Goal: Task Accomplishment & Management: Understand process/instructions

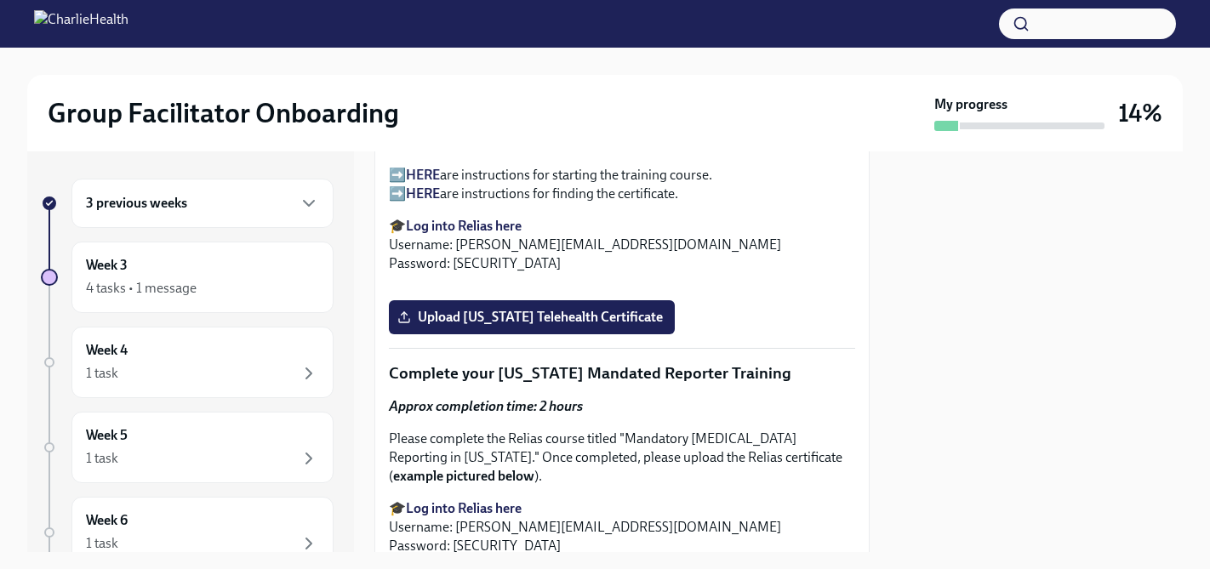
scroll to position [2735, 0]
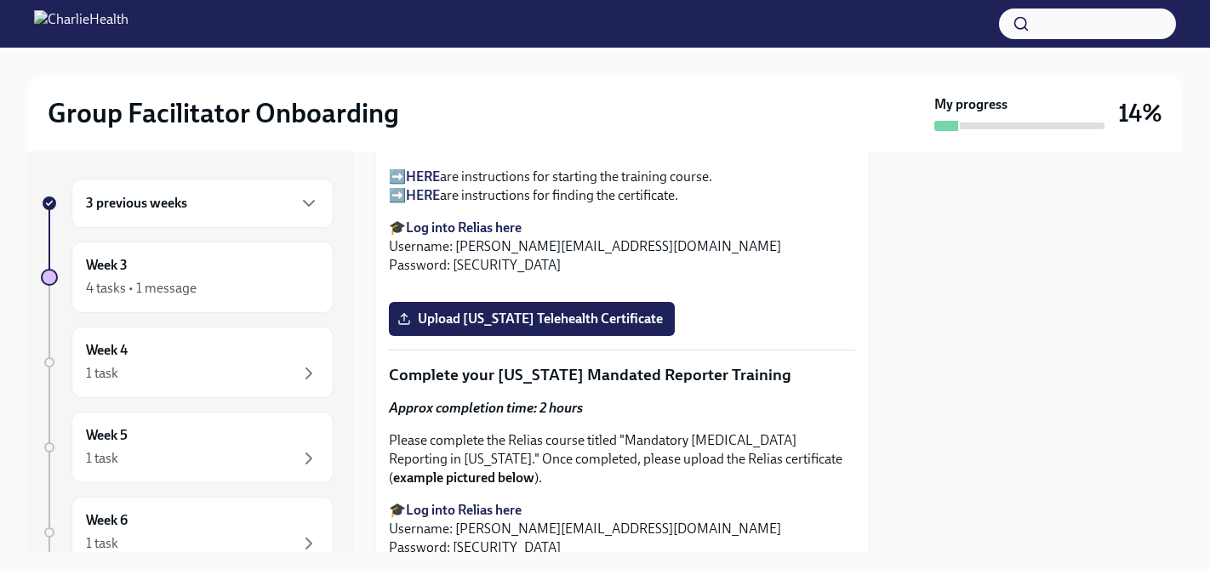
click at [227, 185] on div "3 previous weeks" at bounding box center [203, 203] width 262 height 49
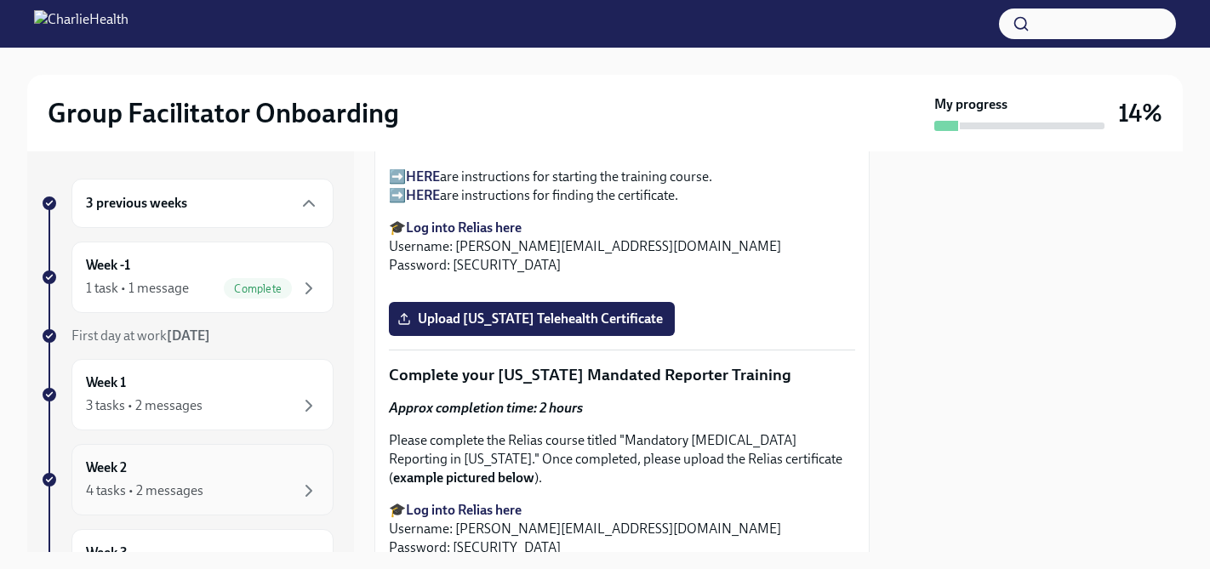
click at [203, 470] on div "Week 2 4 tasks • 2 messages" at bounding box center [202, 480] width 233 height 43
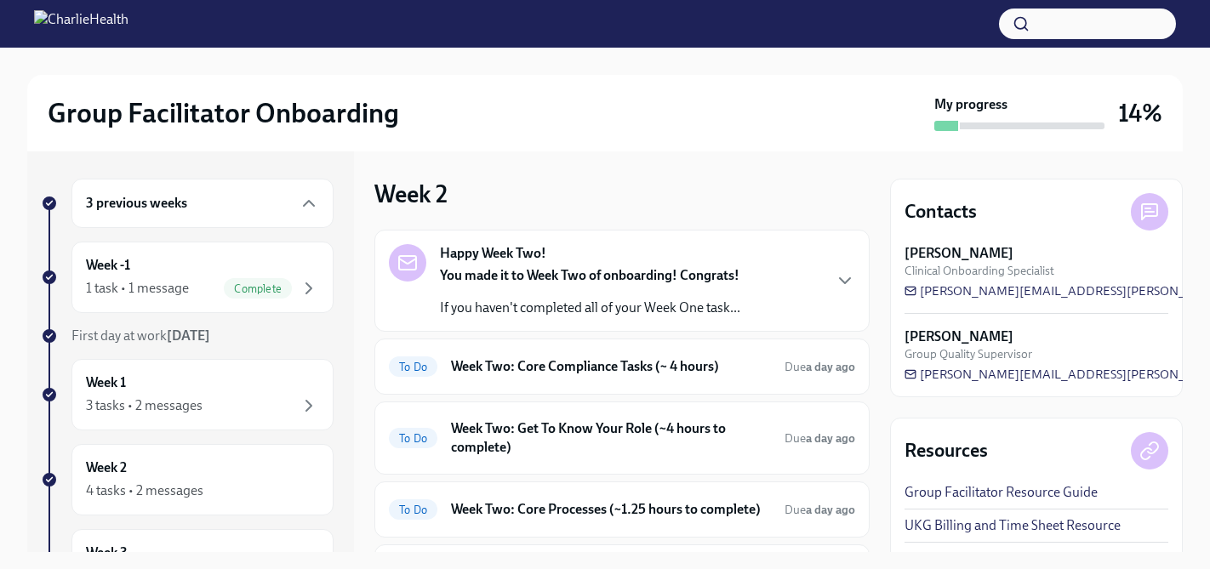
click at [615, 305] on p "If you haven't completed all of your Week One task..." at bounding box center [590, 308] width 300 height 19
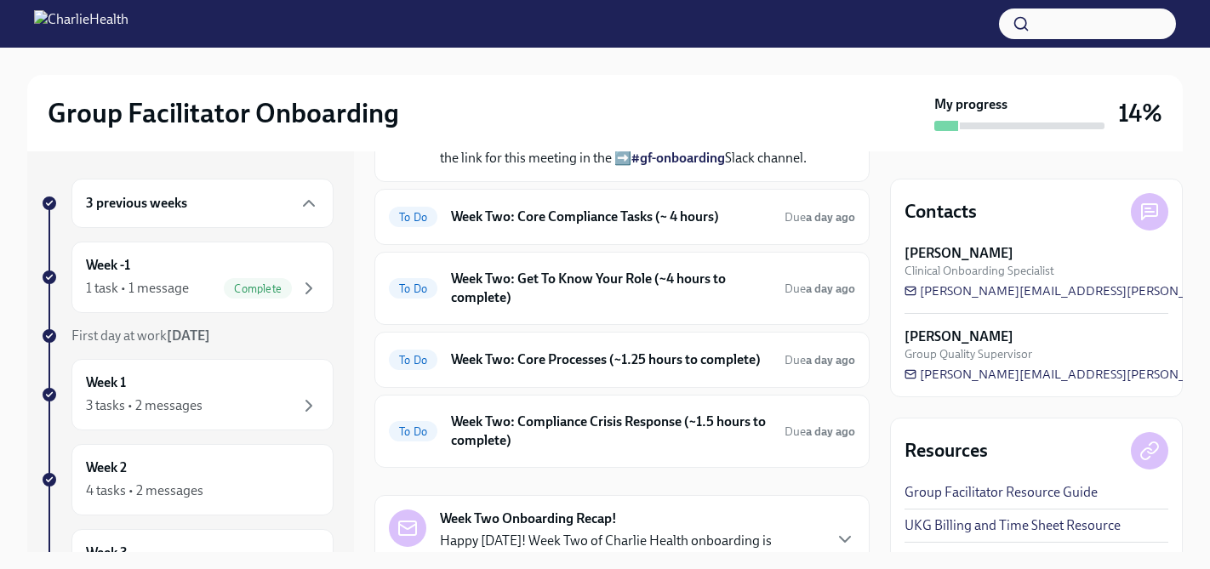
scroll to position [586, 0]
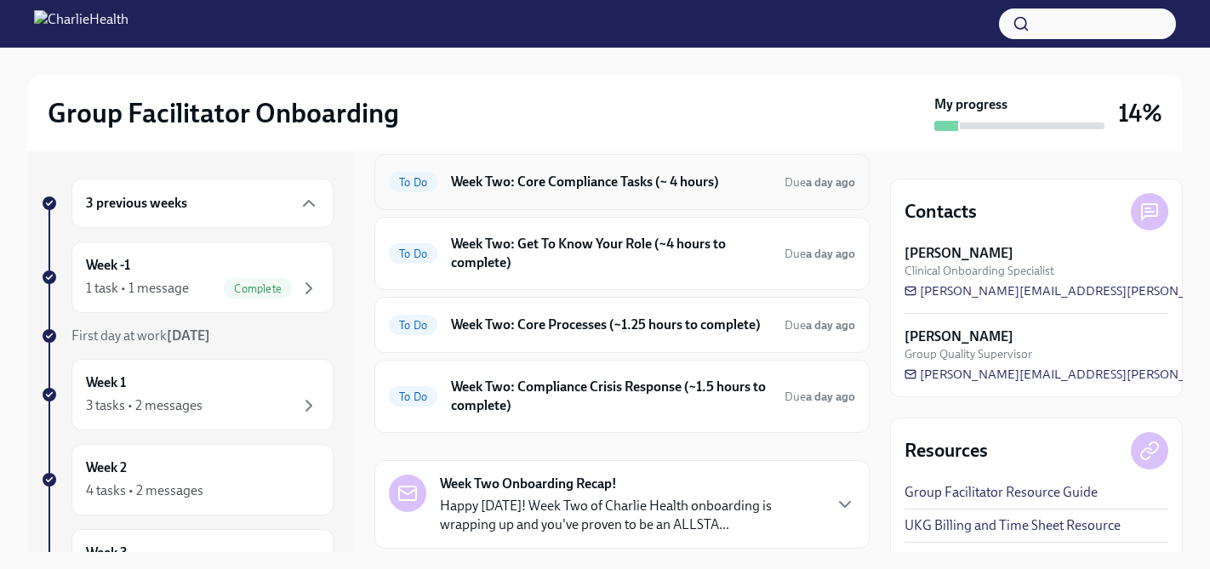
click at [648, 192] on h6 "Week Two: Core Compliance Tasks (~ 4 hours)" at bounding box center [611, 182] width 320 height 19
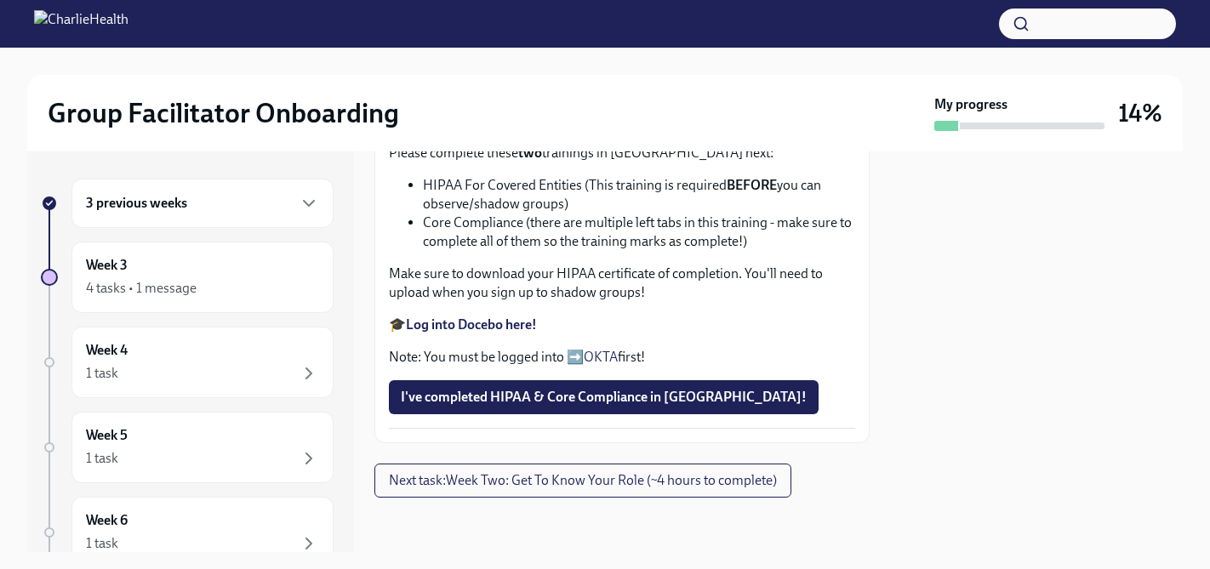
scroll to position [1078, 0]
click at [667, 479] on span "Next task : Week Two: Get To Know Your Role (~4 hours to complete)" at bounding box center [583, 480] width 388 height 17
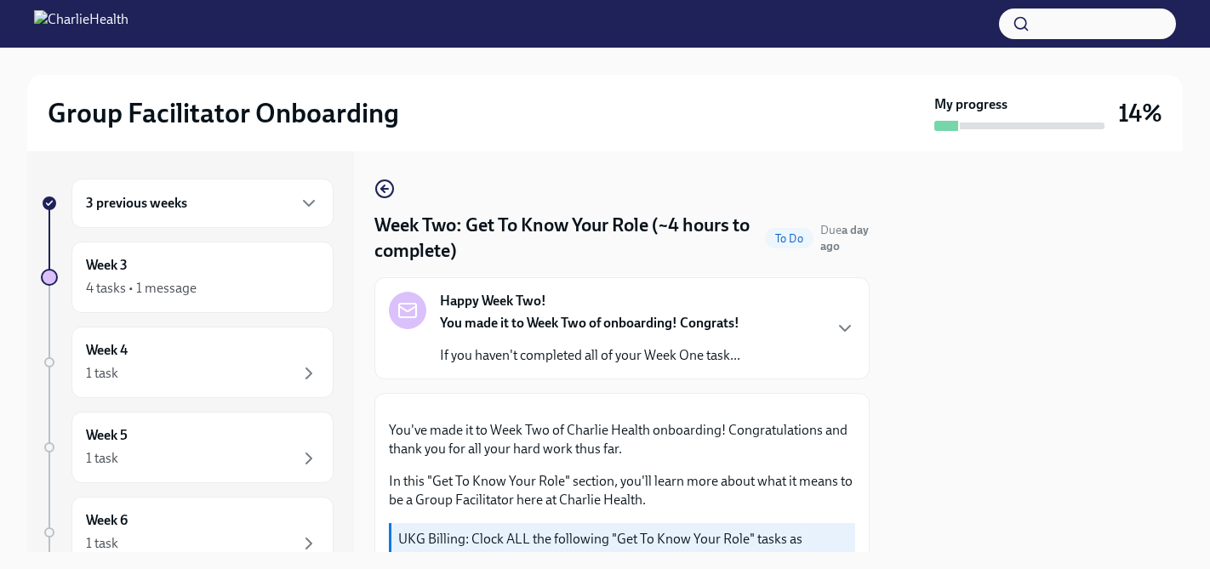
click at [238, 216] on div "3 previous weeks" at bounding box center [203, 203] width 262 height 49
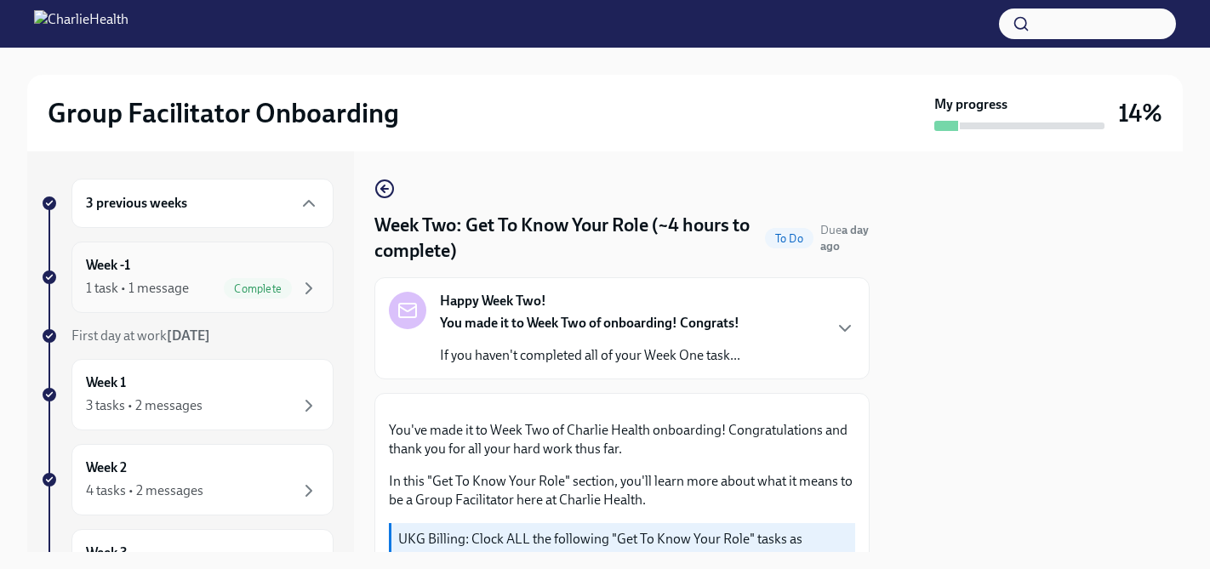
click at [242, 265] on div "Week -1 1 task • 1 message Complete" at bounding box center [202, 277] width 233 height 43
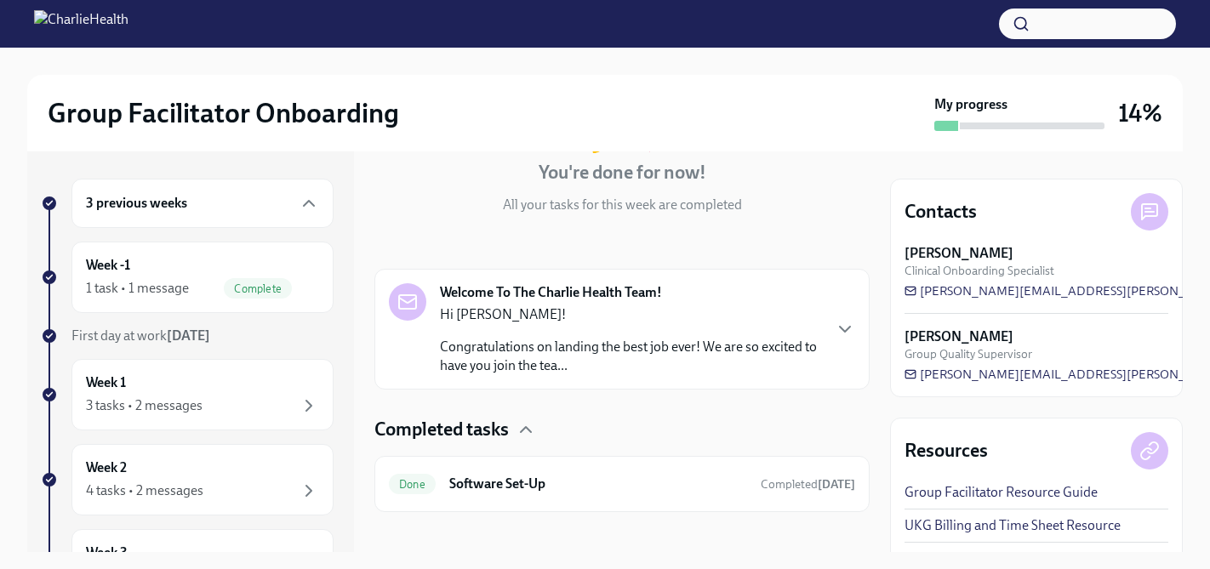
scroll to position [178, 0]
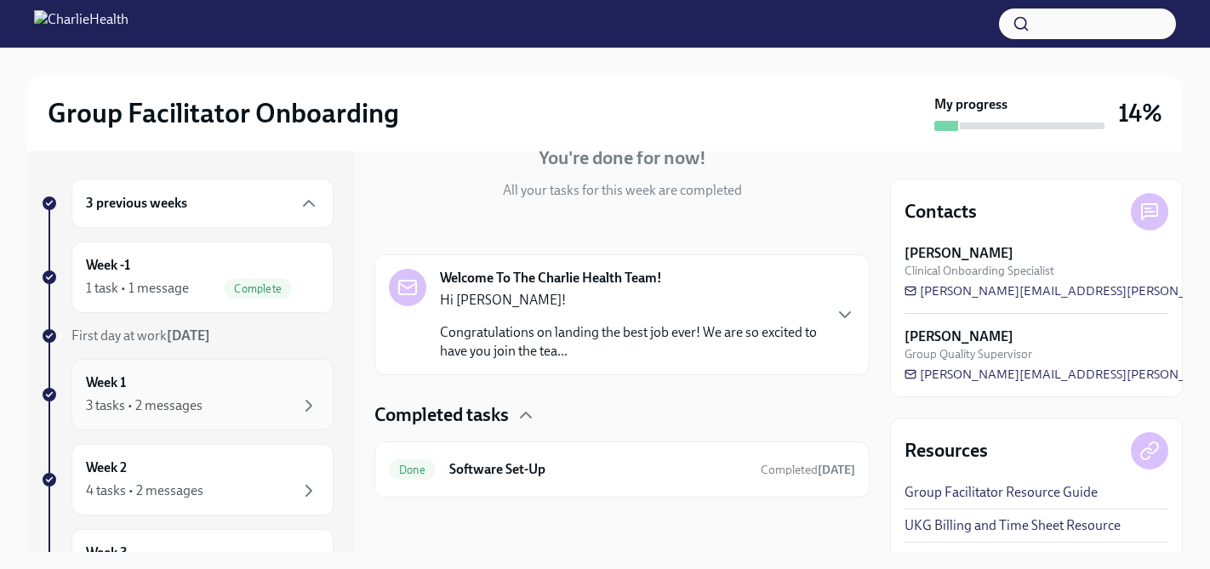
click at [192, 410] on div "3 tasks • 2 messages" at bounding box center [144, 406] width 117 height 19
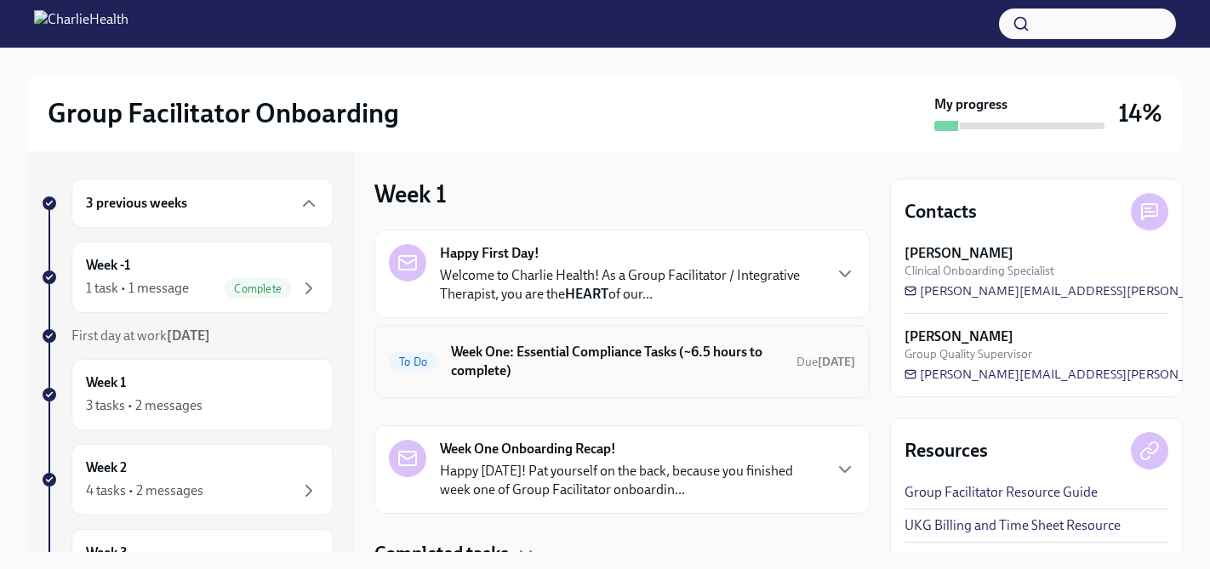
scroll to position [69, 0]
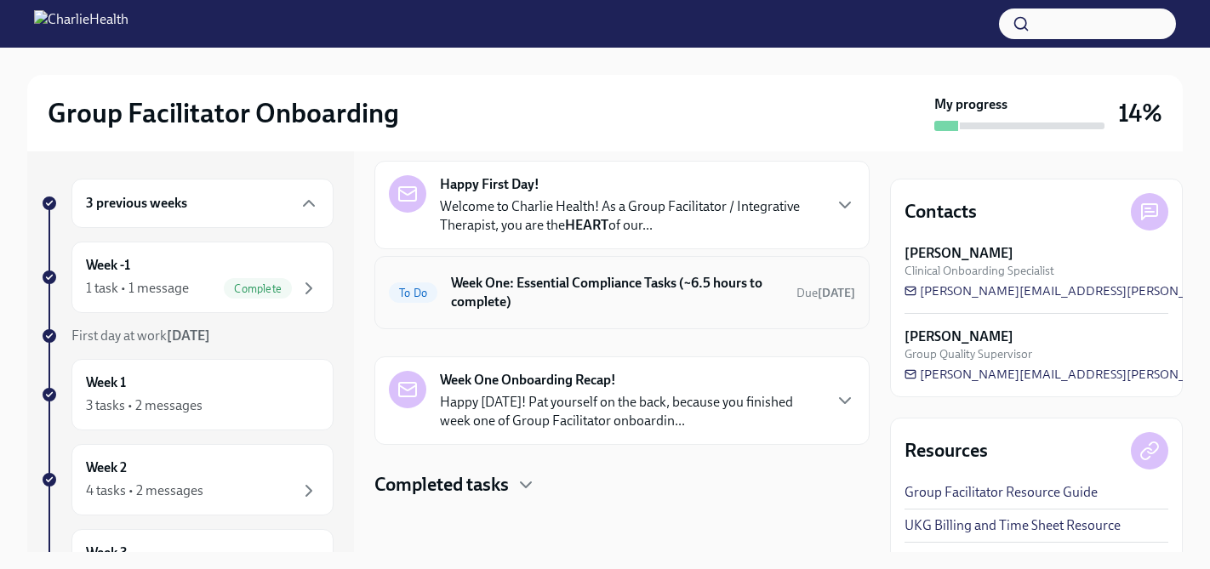
click at [668, 290] on h6 "Week One: Essential Compliance Tasks (~6.5 hours to complete)" at bounding box center [617, 292] width 332 height 37
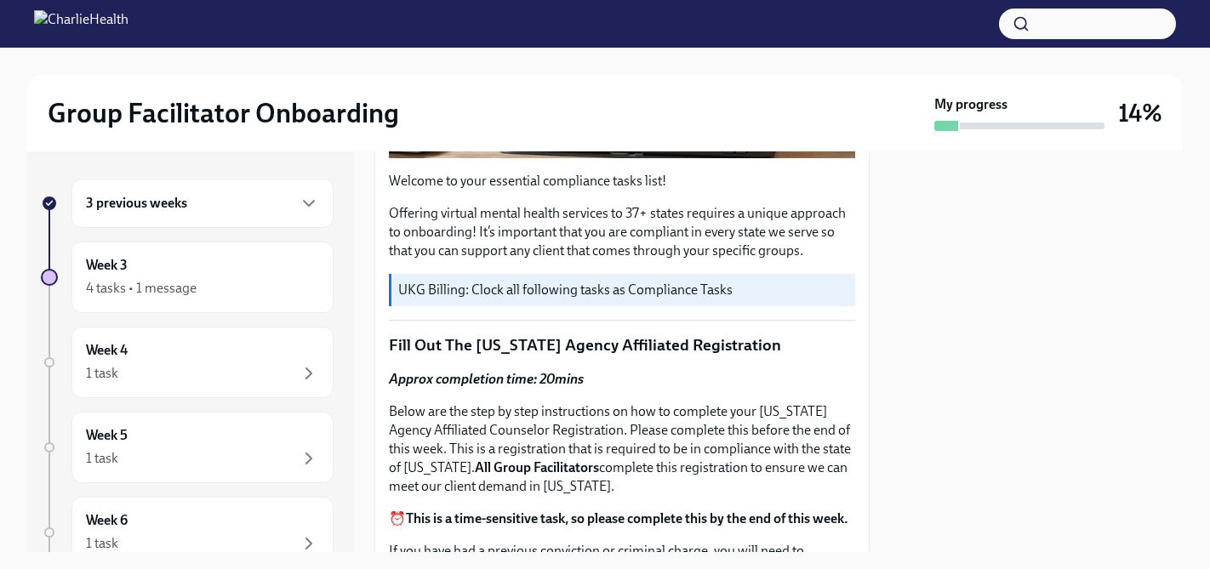
scroll to position [481, 0]
